Goal: Find specific page/section: Find specific page/section

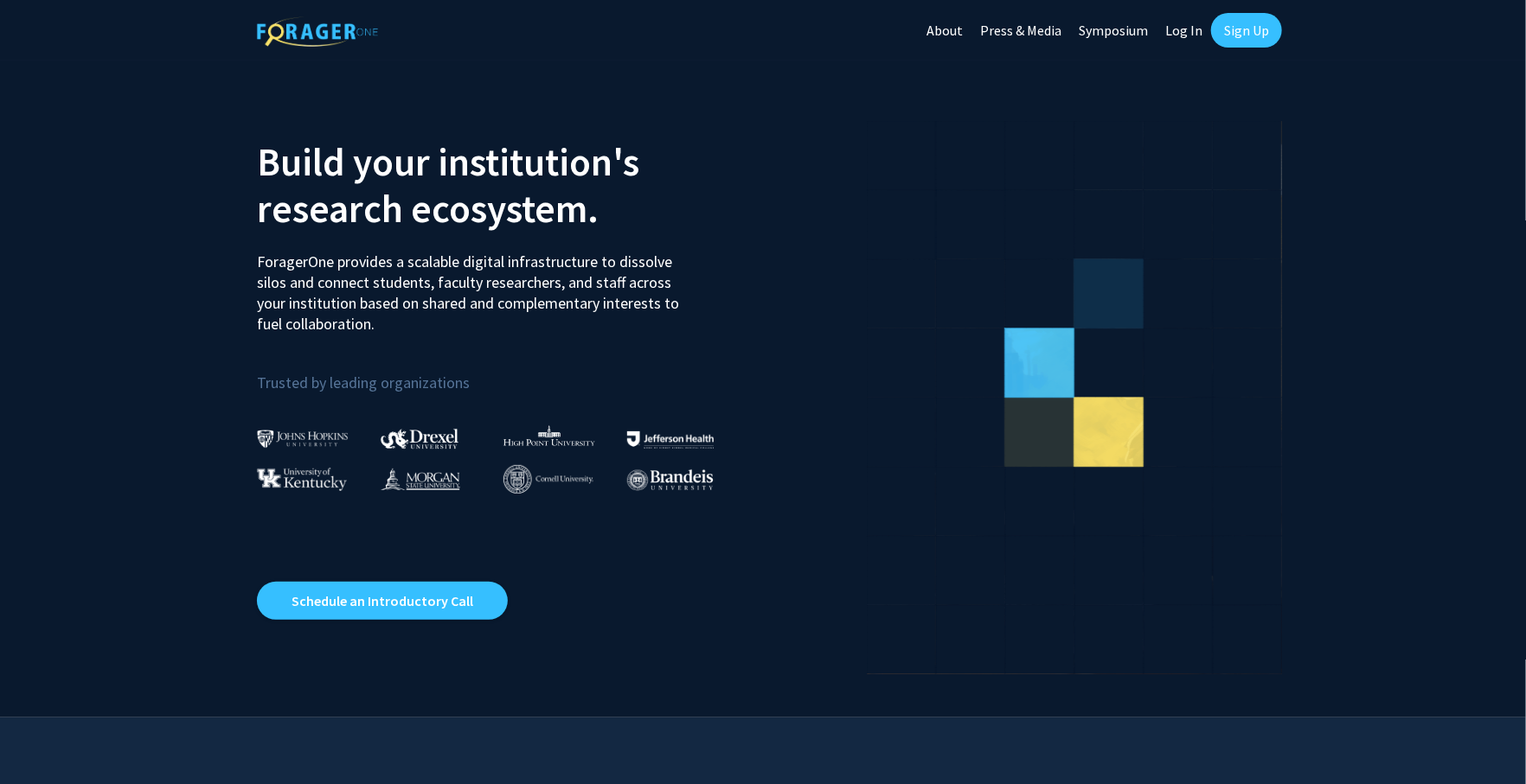
click at [1179, 30] on link "Log In" at bounding box center [1184, 30] width 55 height 60
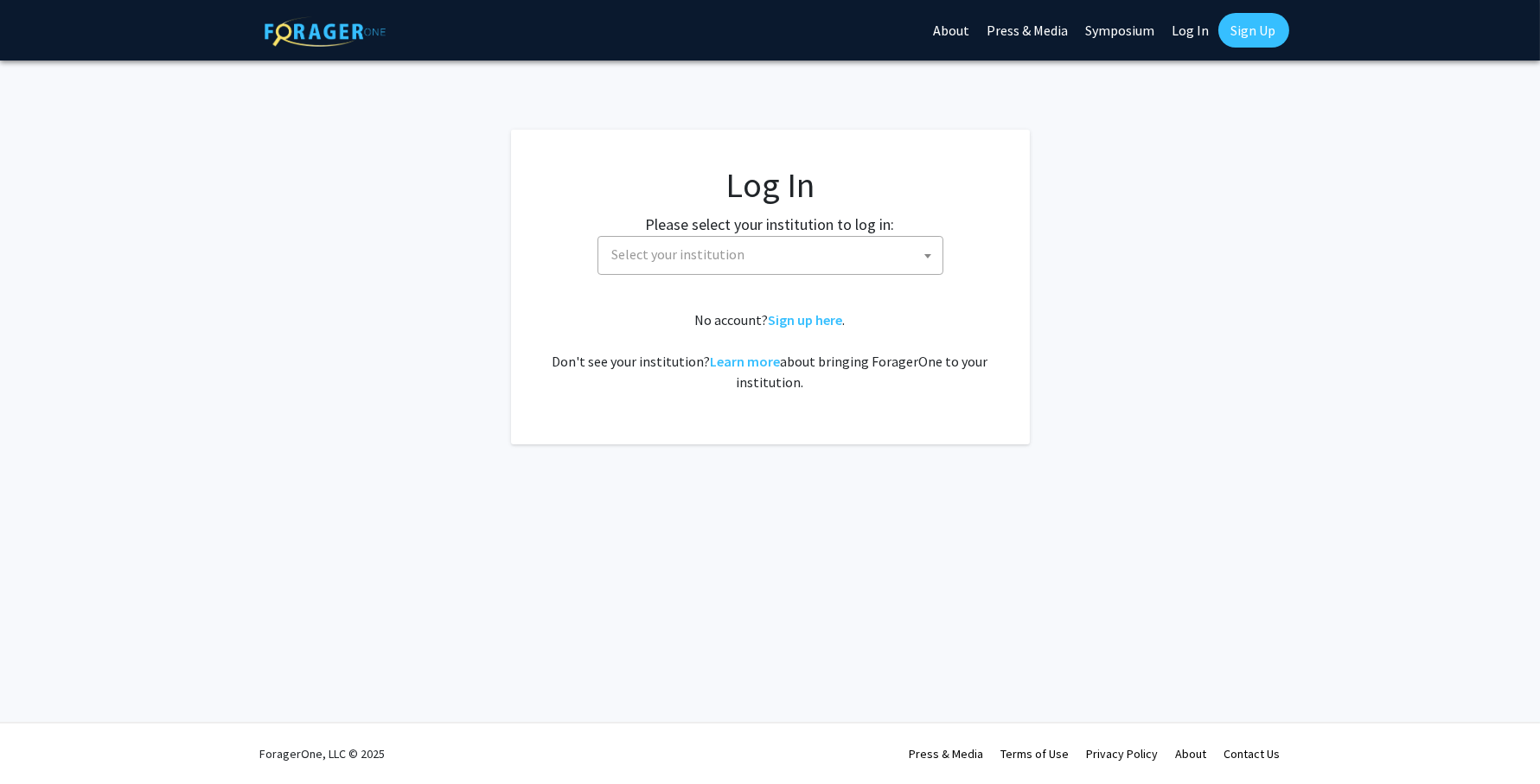
click at [765, 268] on span "Select your institution" at bounding box center [774, 254] width 337 height 36
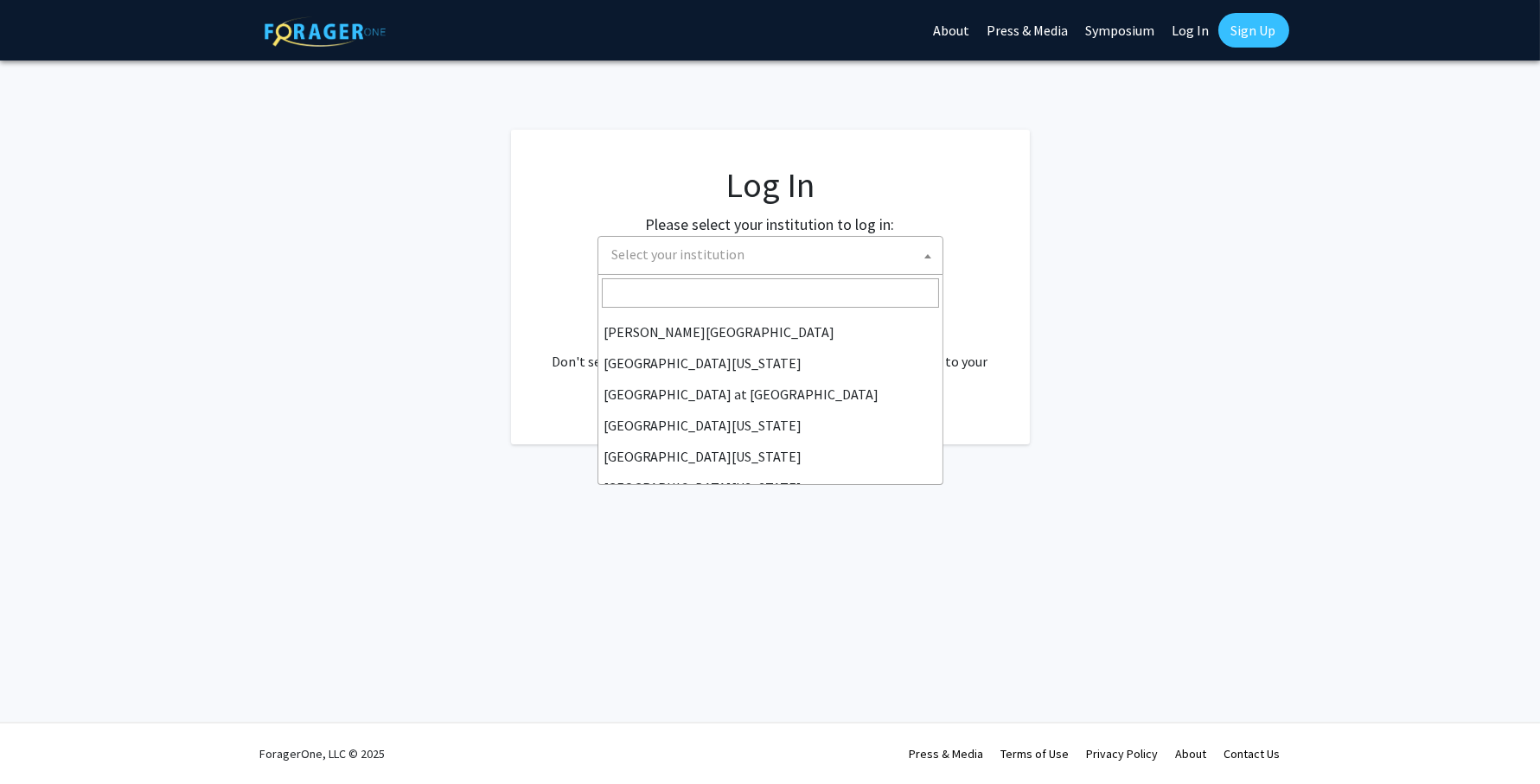
scroll to position [605, 0]
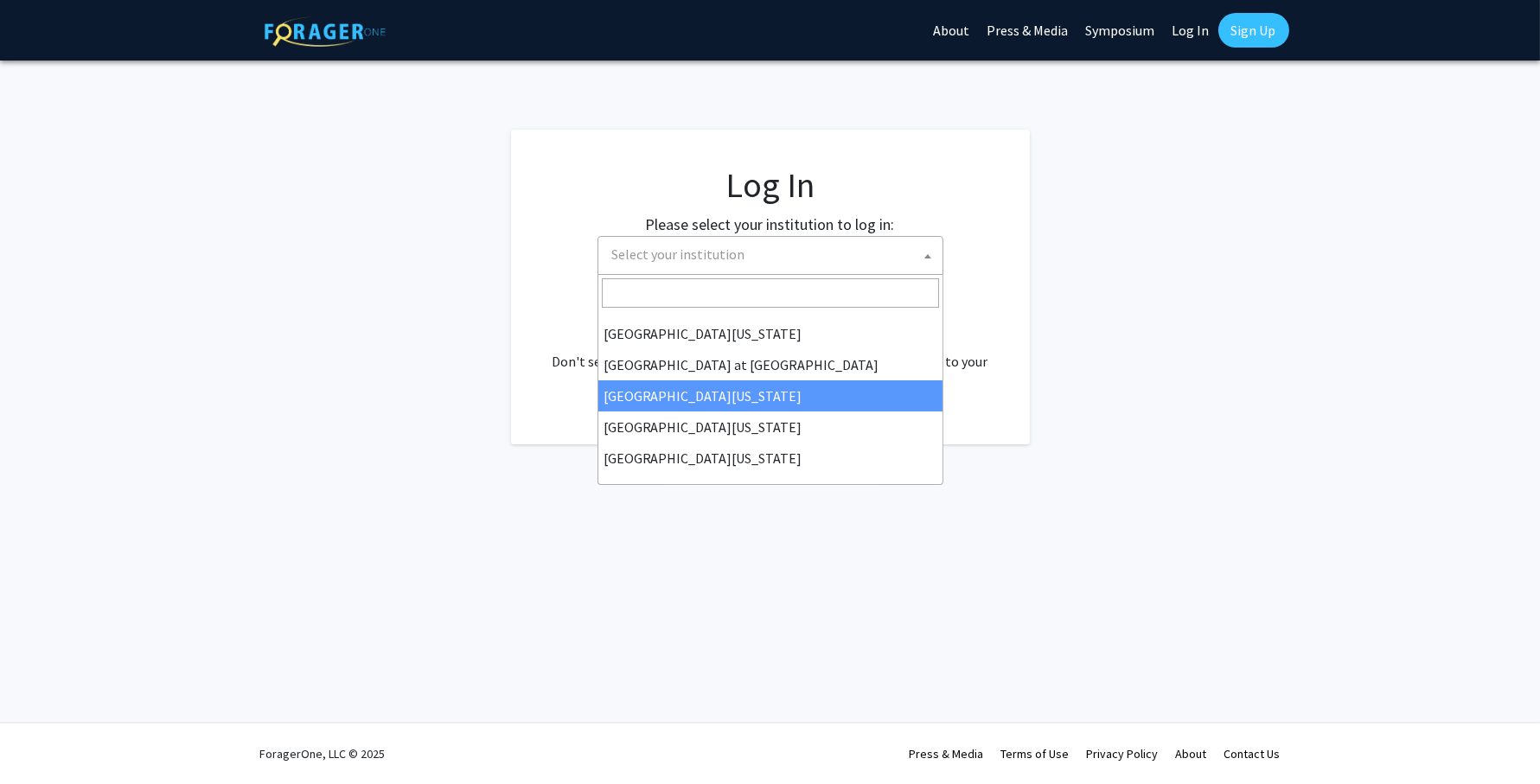
select select "13"
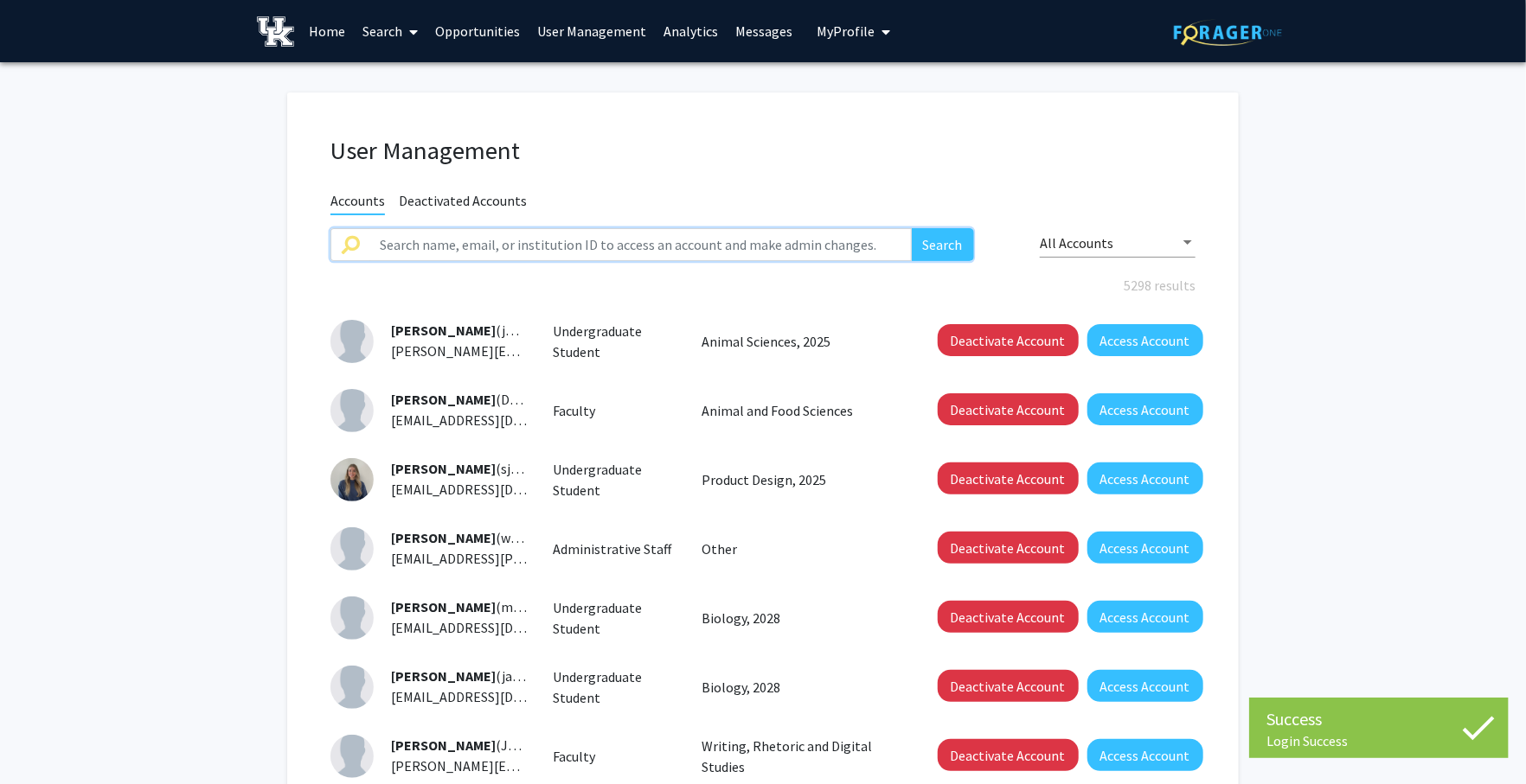
click at [562, 234] on input "text" at bounding box center [640, 244] width 542 height 33
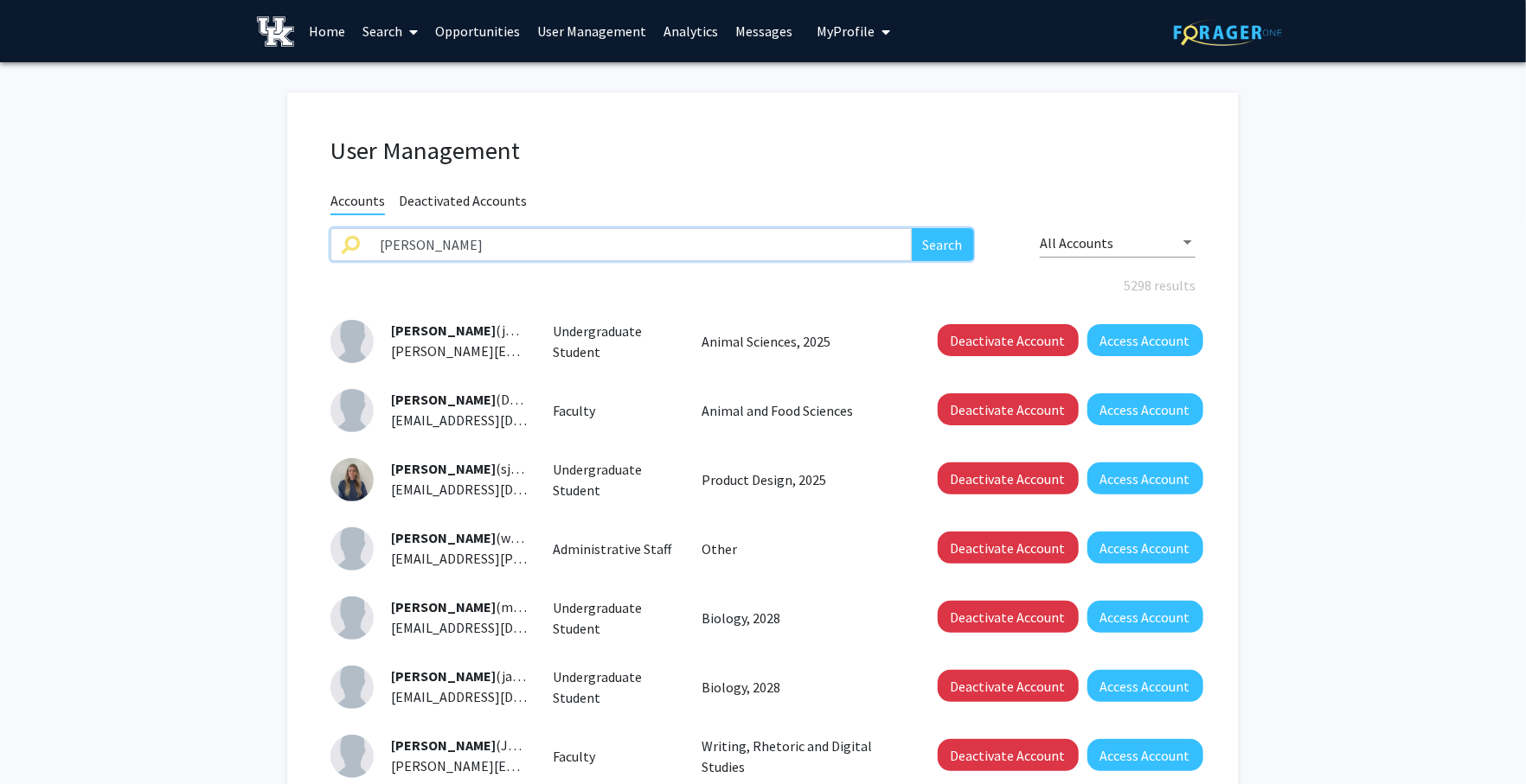
type input "tillson"
click at [911, 228] on button "Search" at bounding box center [943, 244] width 62 height 33
